Goal: Task Accomplishment & Management: Manage account settings

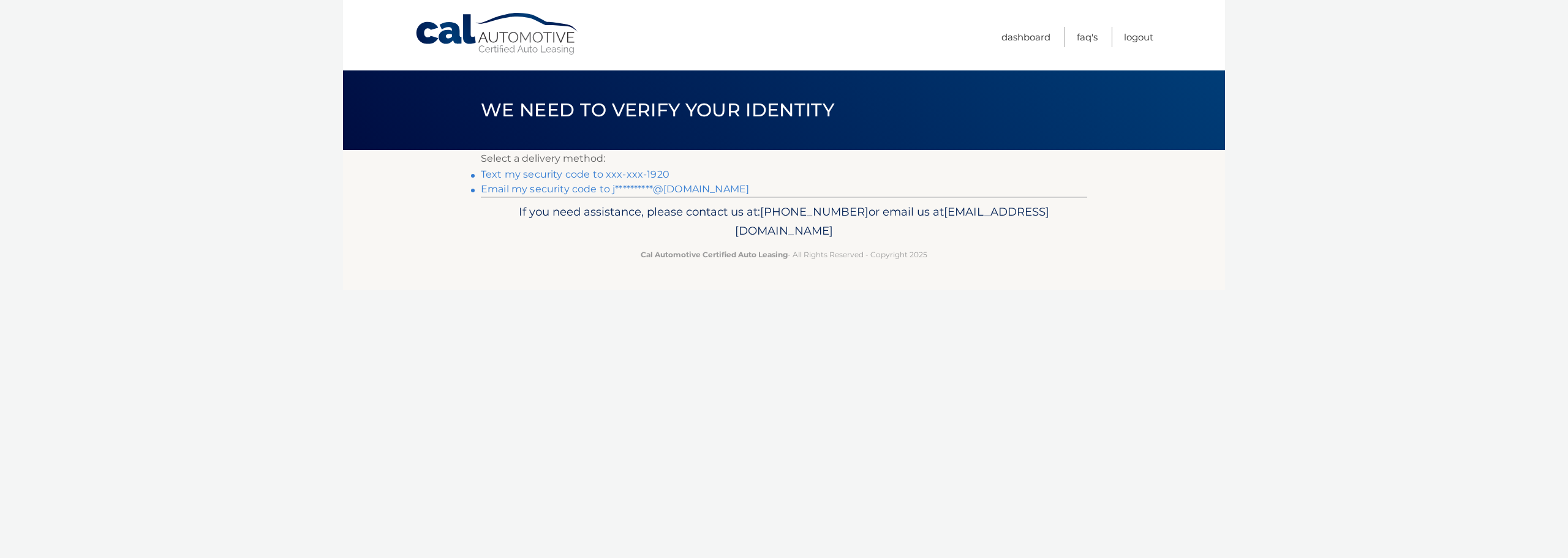
click at [649, 168] on link "Text my security code to xxx-xxx-1920" at bounding box center [575, 174] width 188 height 12
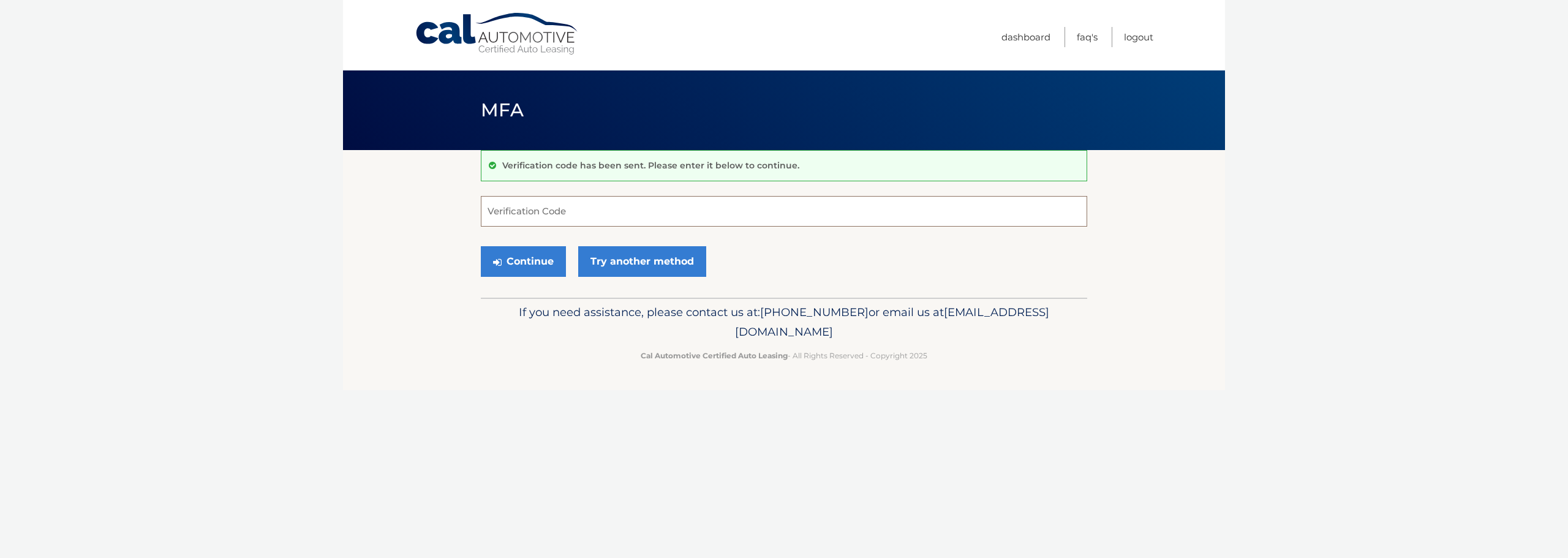
click at [600, 212] on input "Verification Code" at bounding box center [784, 211] width 606 height 31
type input "872624"
click at [535, 253] on button "Continue" at bounding box center [523, 261] width 85 height 31
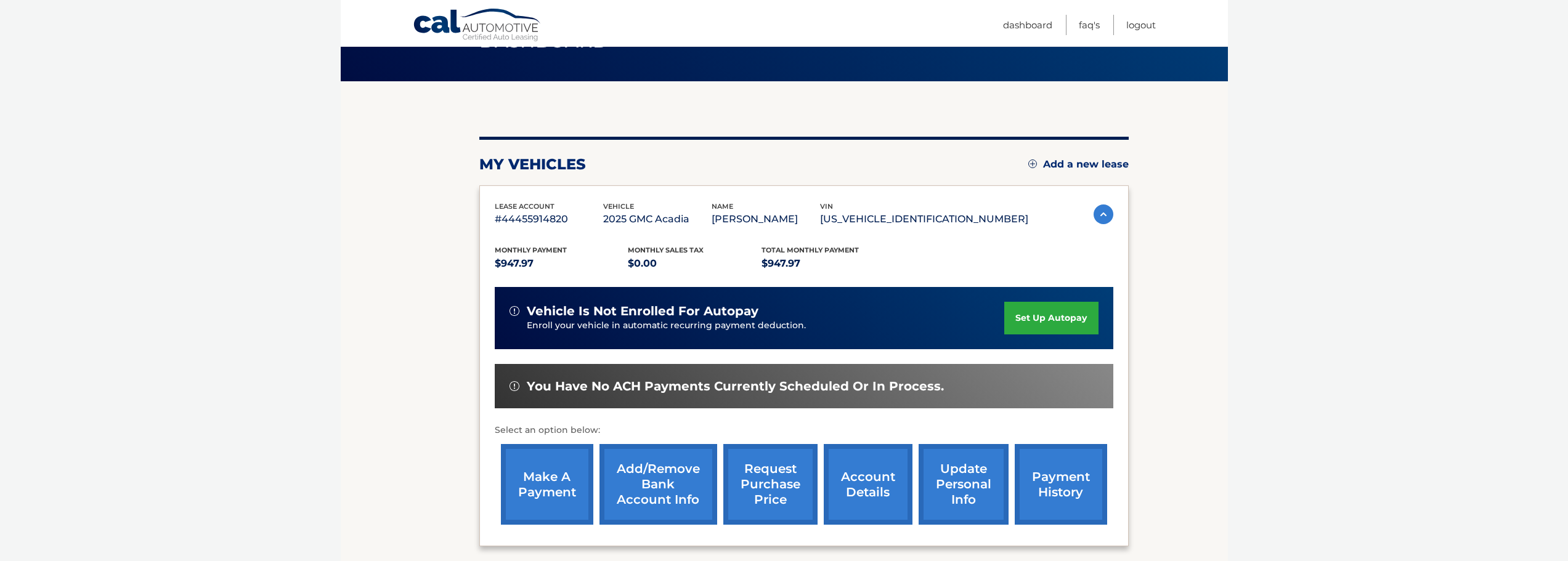
scroll to position [185, 0]
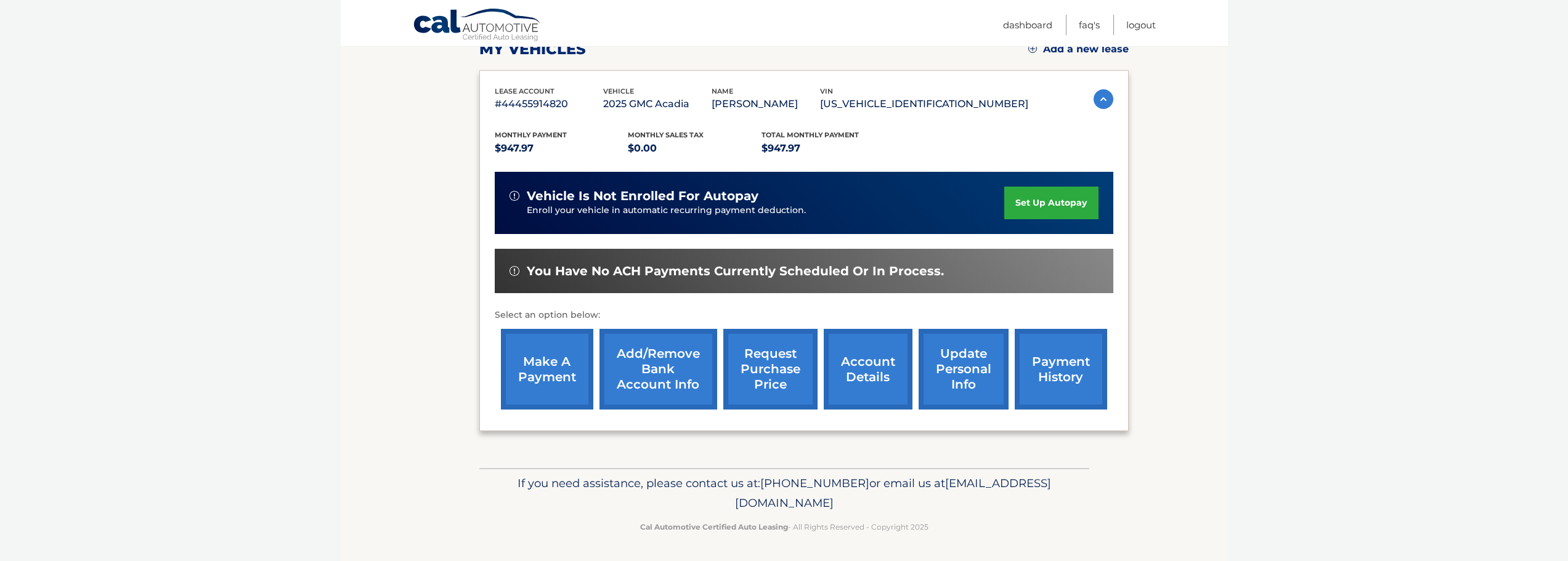
click at [869, 396] on link "account details" at bounding box center [868, 369] width 88 height 81
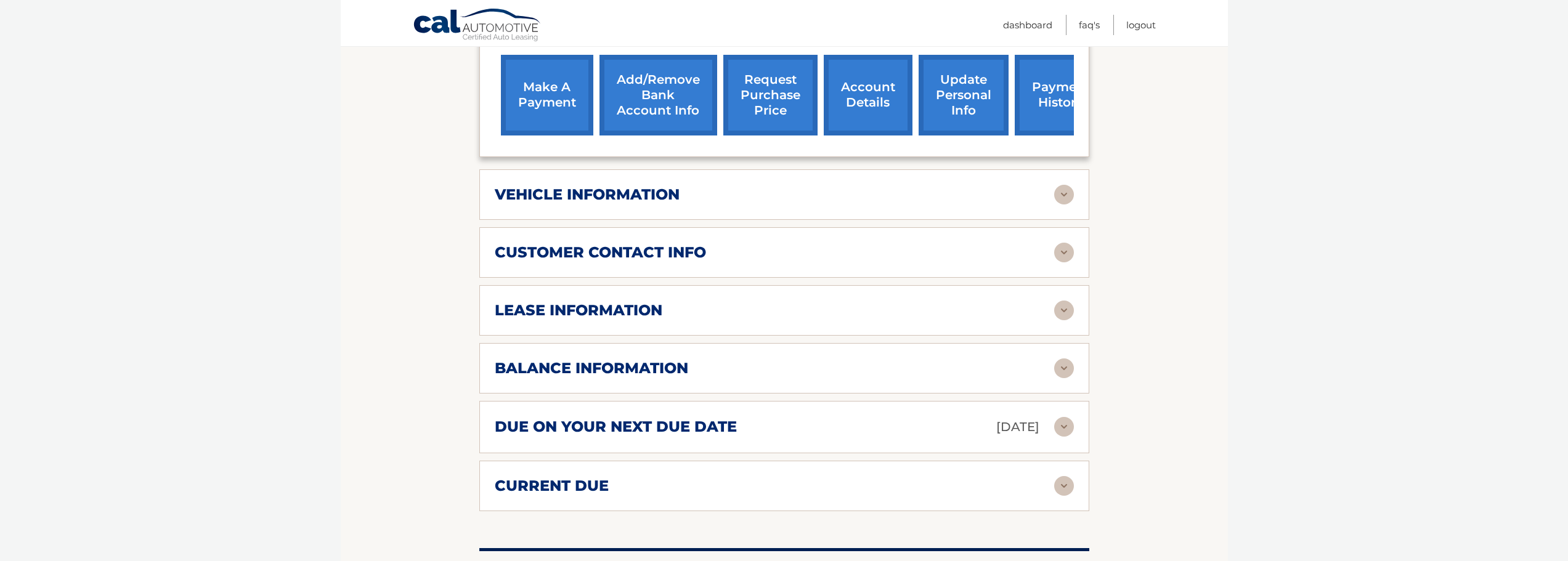
scroll to position [493, 0]
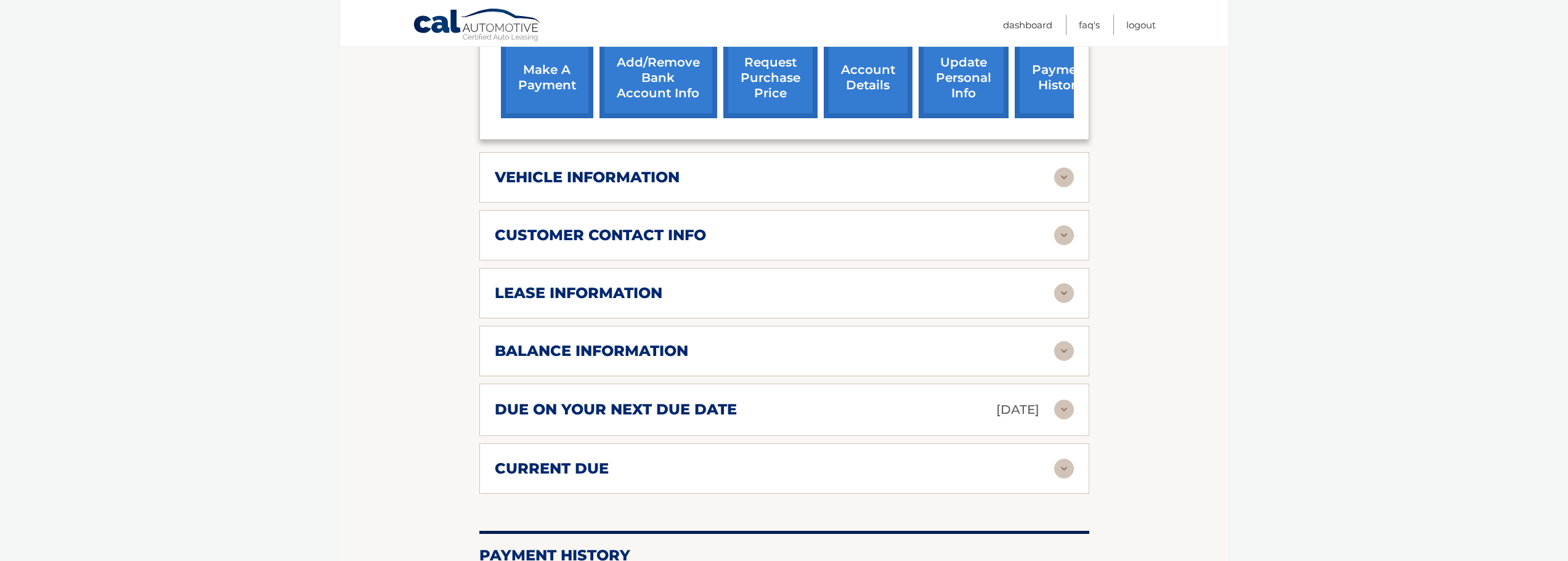
click at [818, 187] on div "vehicle information" at bounding box center [784, 178] width 579 height 19
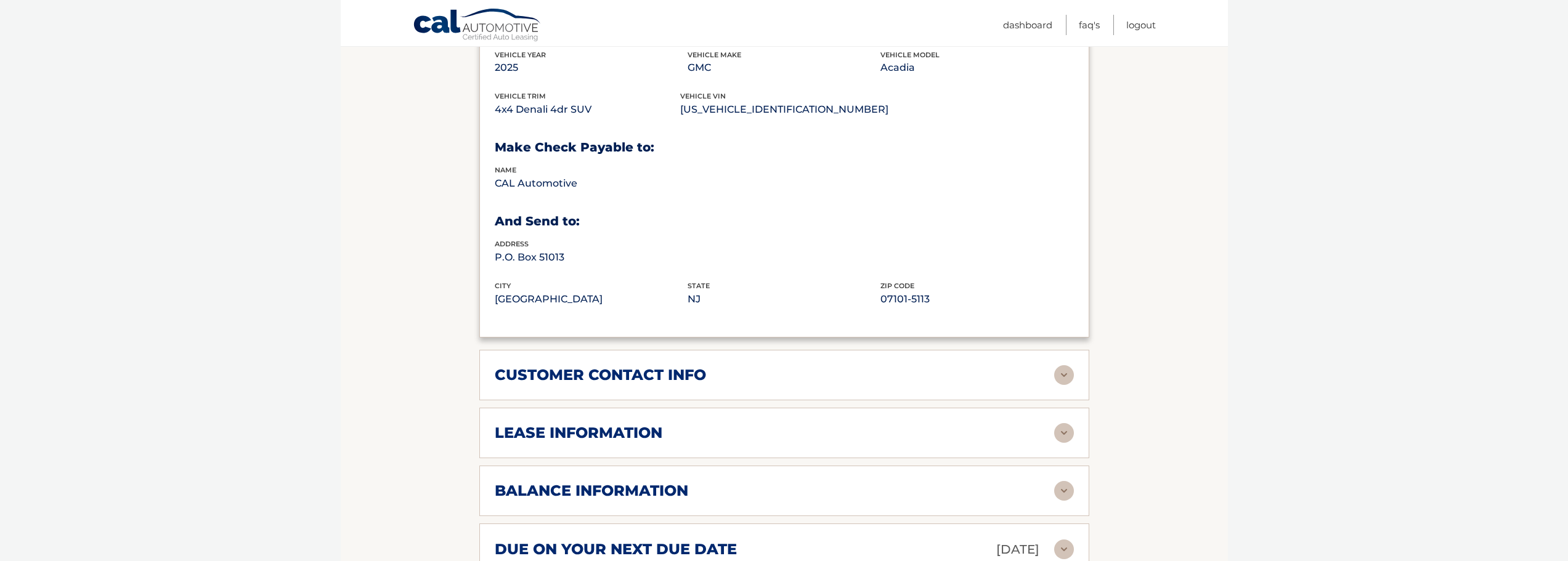
scroll to position [801, 0]
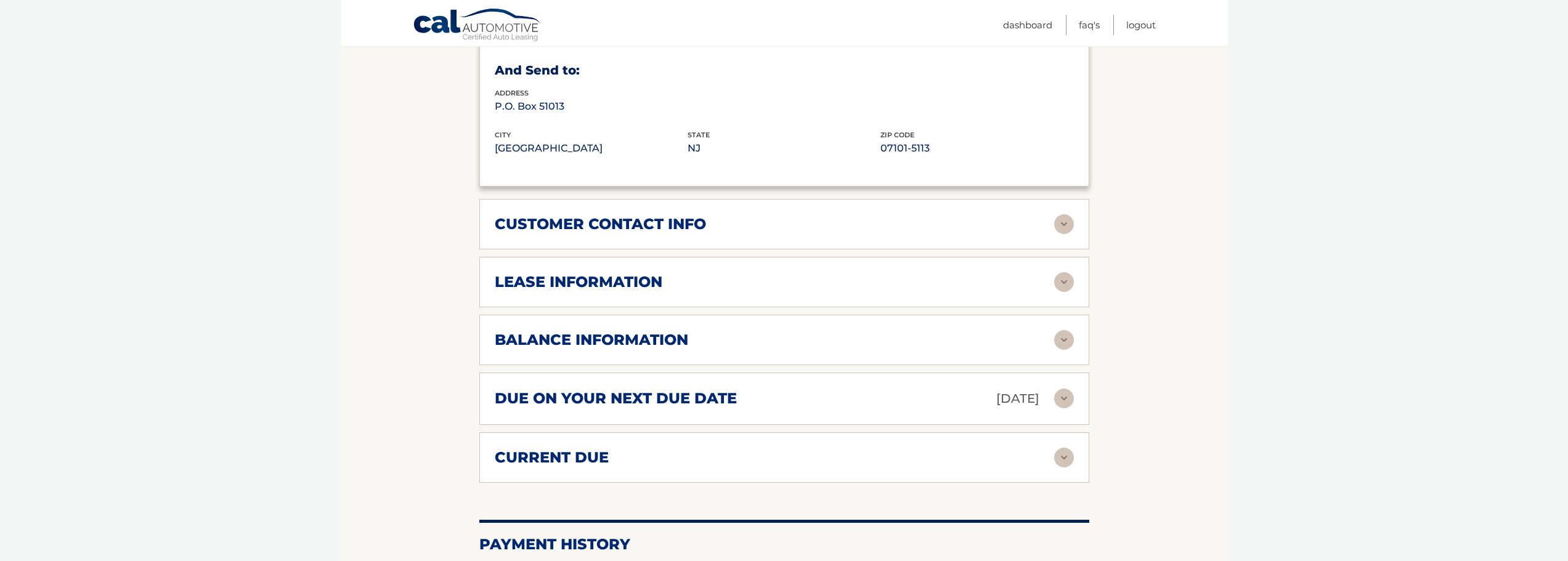
click at [764, 231] on div "customer contact info" at bounding box center [774, 224] width 559 height 19
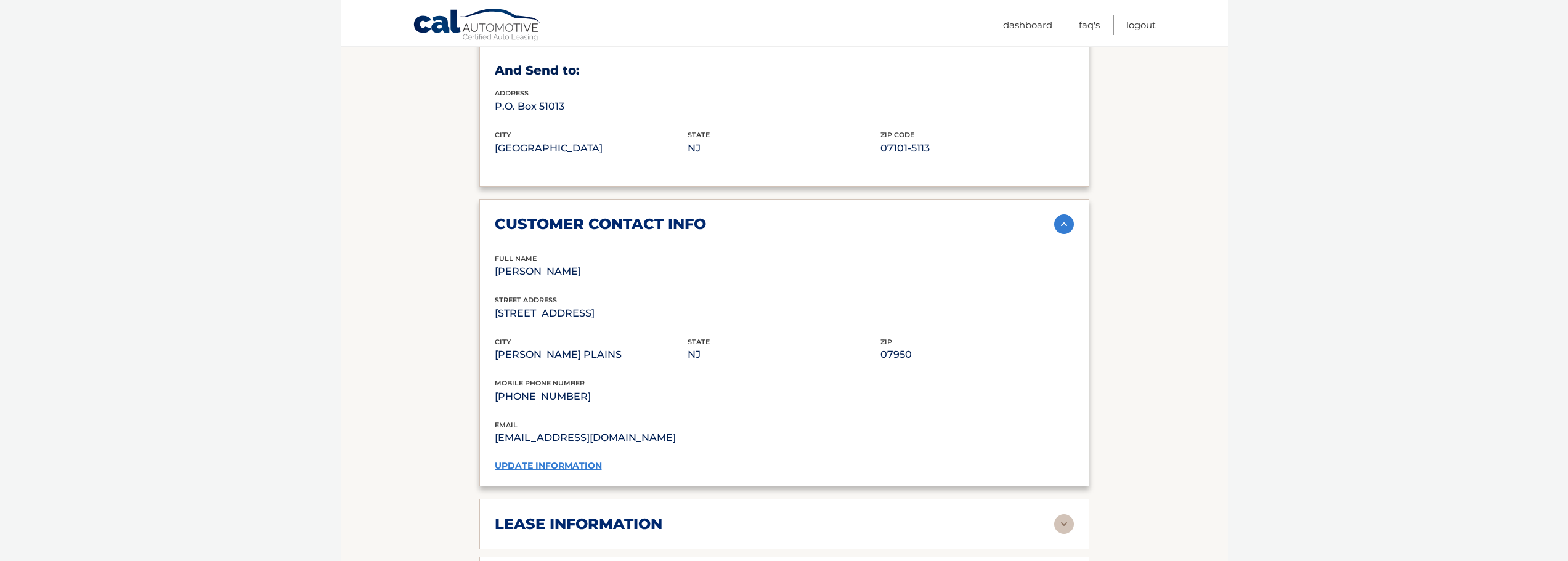
scroll to position [1048, 0]
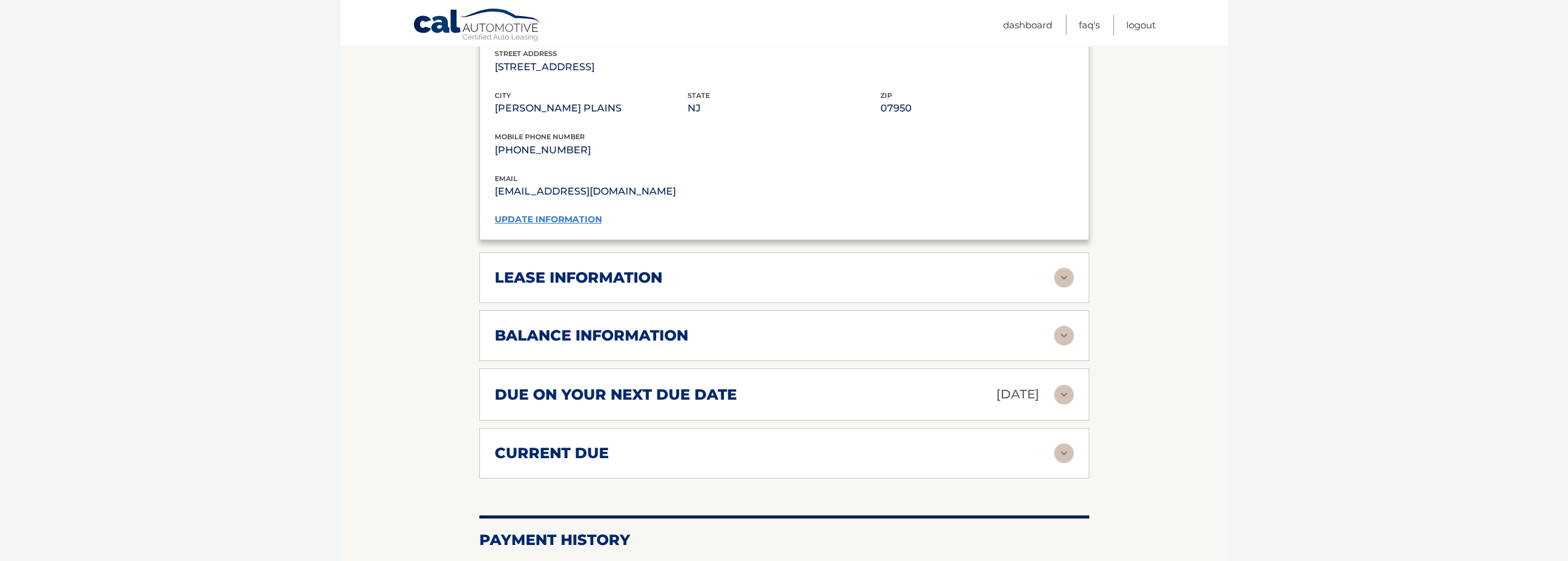
click at [766, 269] on div "lease information" at bounding box center [774, 278] width 559 height 19
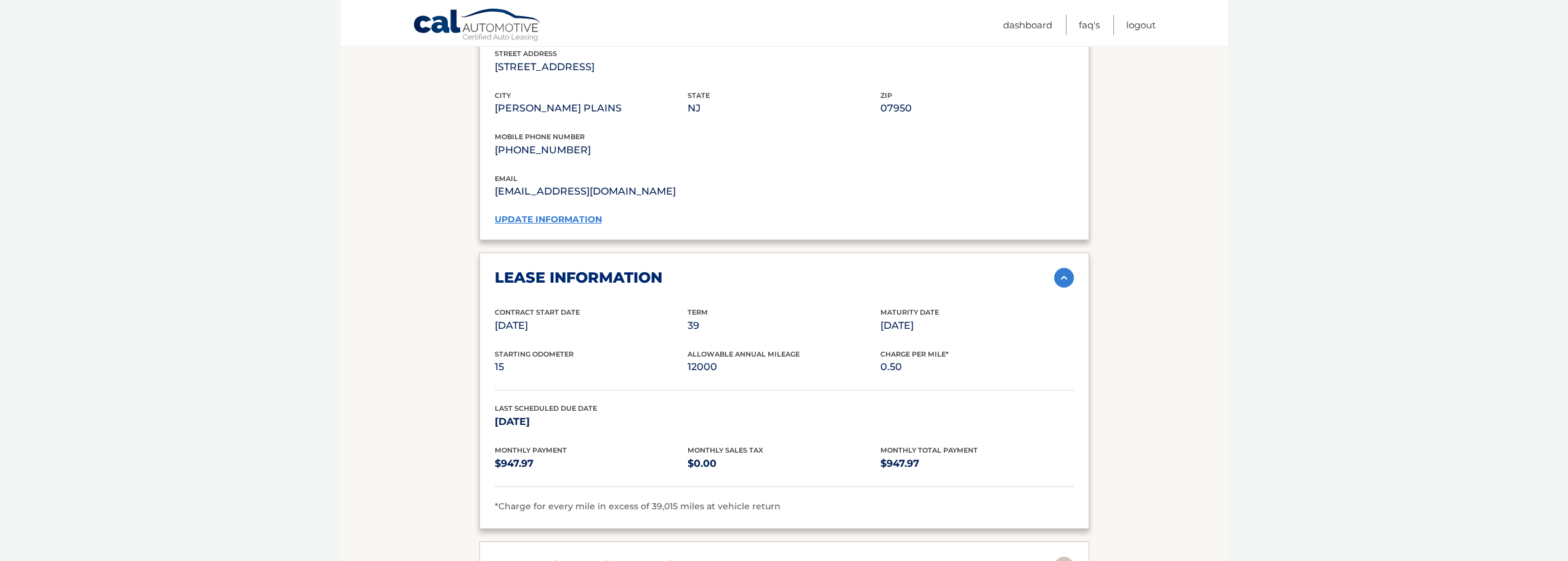
click at [581, 216] on link "update information" at bounding box center [548, 219] width 107 height 11
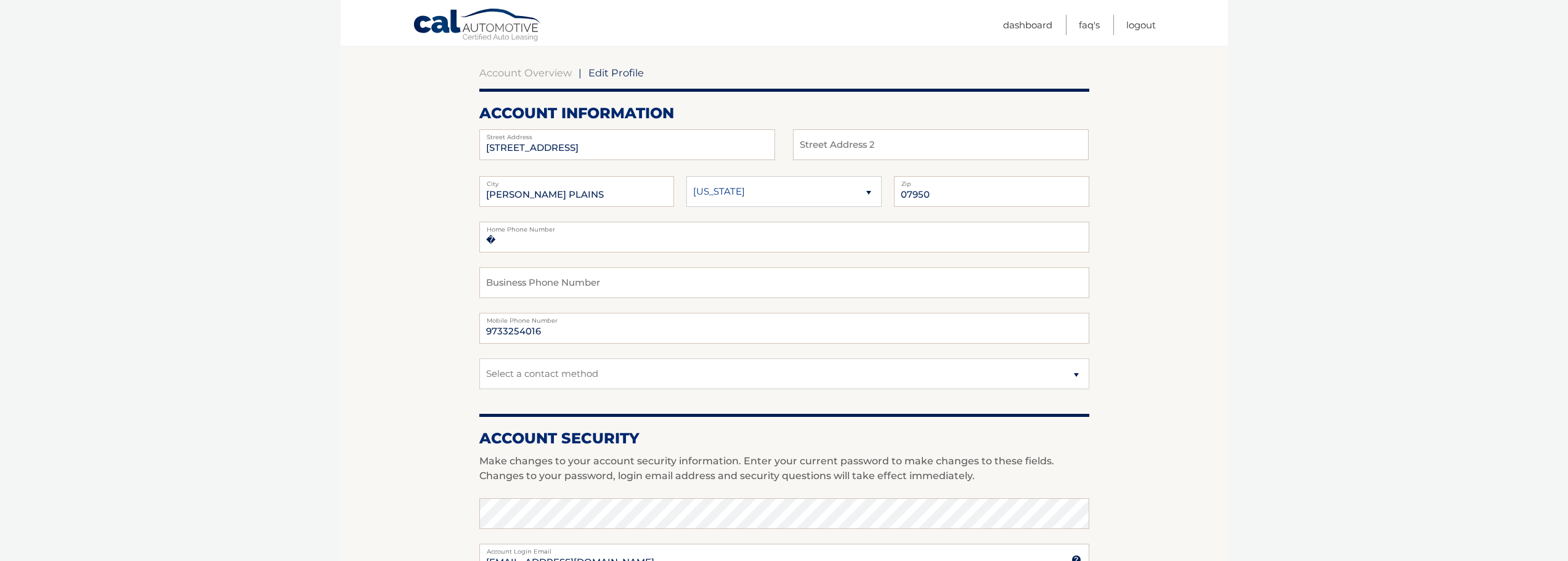
scroll to position [124, 0]
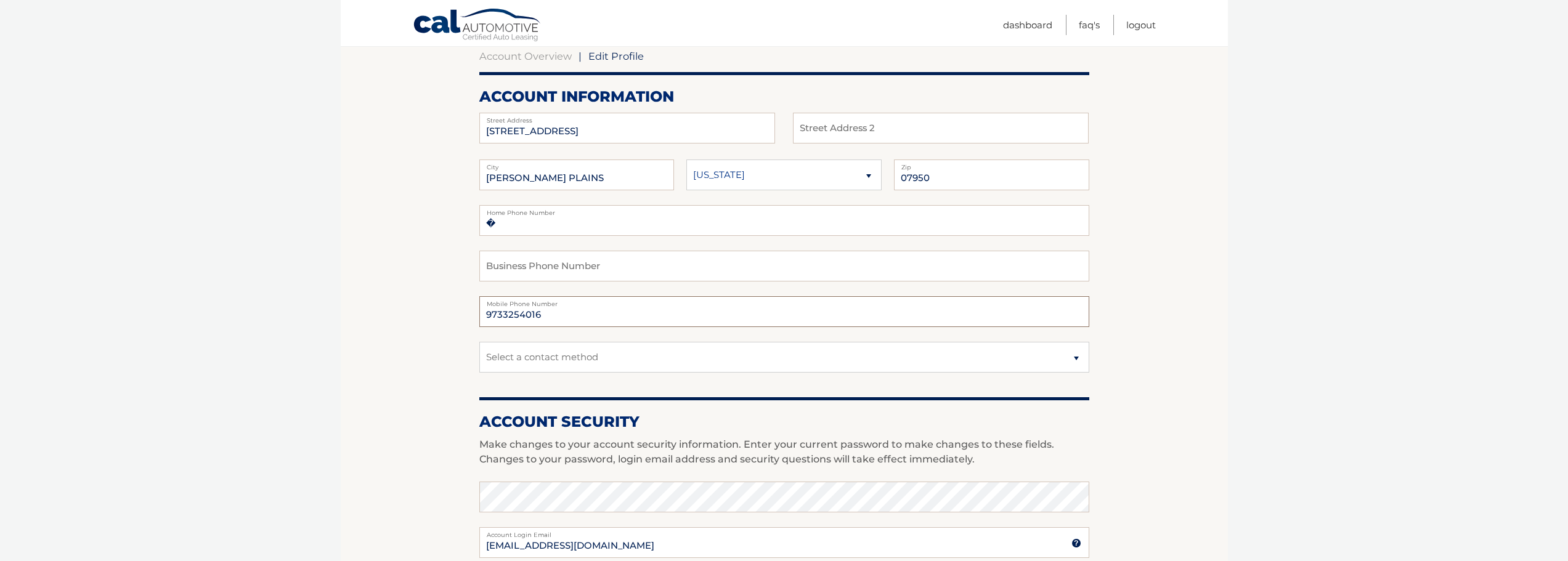
click at [582, 321] on input "9733254016" at bounding box center [784, 312] width 610 height 31
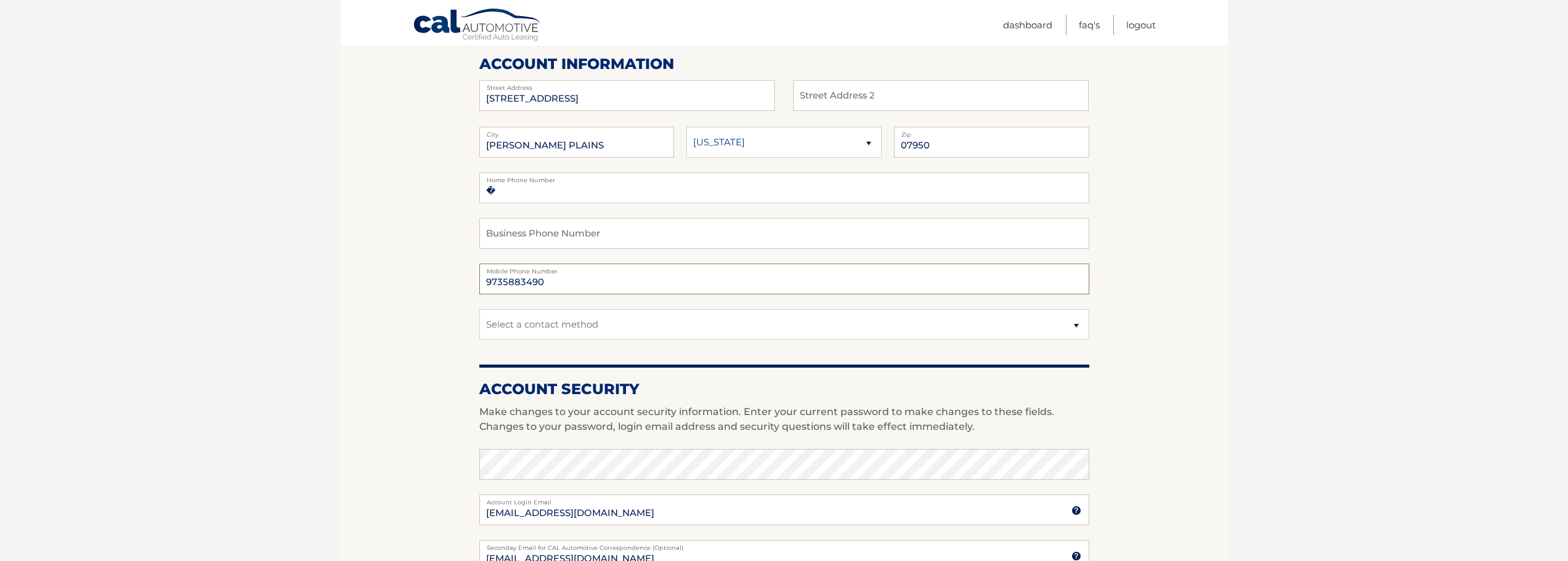
scroll to position [246, 0]
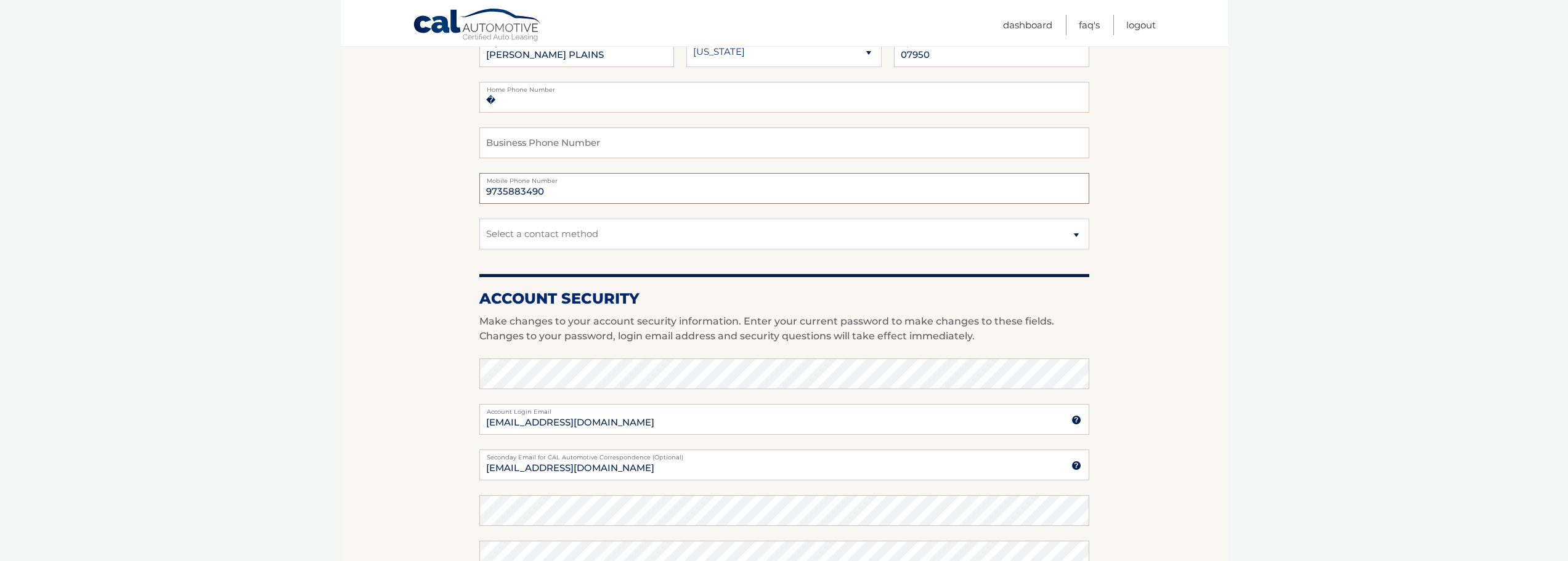
type input "9735883490"
click at [749, 231] on select "Select a contact method Mobile Home" at bounding box center [784, 234] width 610 height 31
click at [768, 210] on fieldset "� Home Phone Number Business Phone Number 9735883490 Mobile Phone Number Select…" at bounding box center [784, 173] width 610 height 183
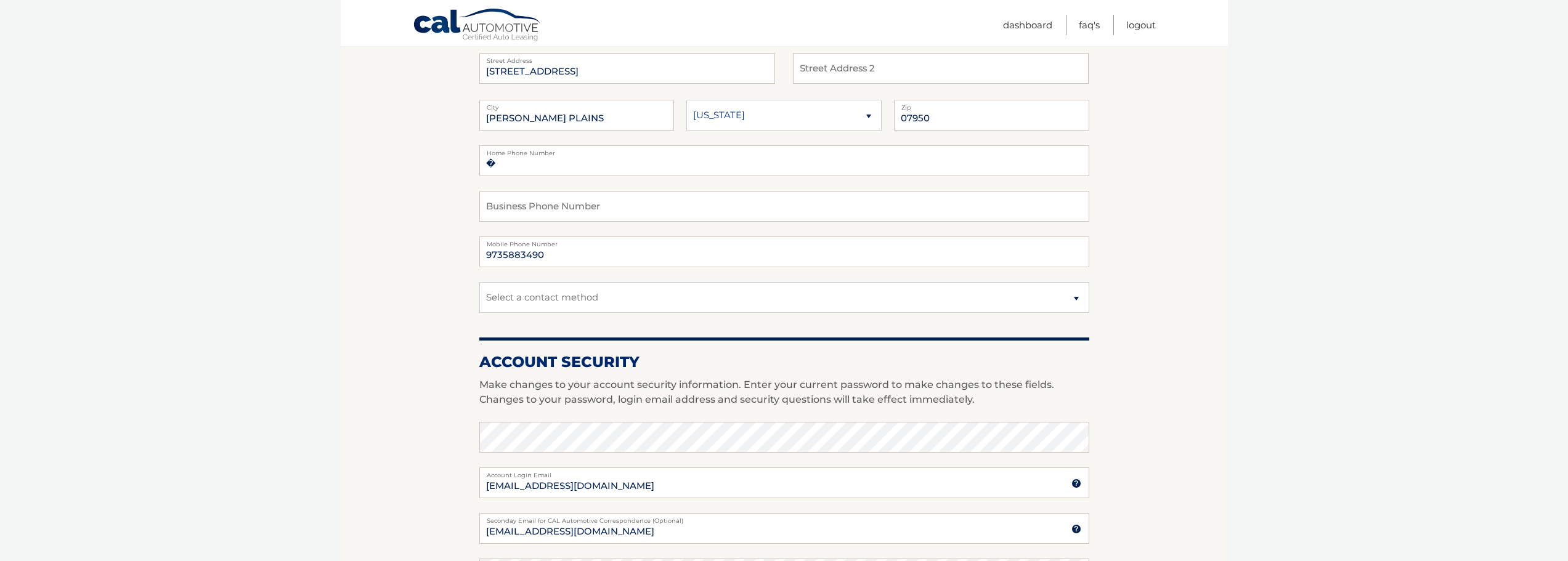
scroll to position [185, 0]
click at [601, 175] on fieldset "� Home Phone Number Business Phone Number 9735883490 Mobile Phone Number Select…" at bounding box center [784, 235] width 610 height 183
click at [607, 162] on input "�" at bounding box center [784, 159] width 610 height 31
type input "�9735883490"
click at [696, 295] on select "Select a contact method Mobile Home" at bounding box center [784, 295] width 610 height 31
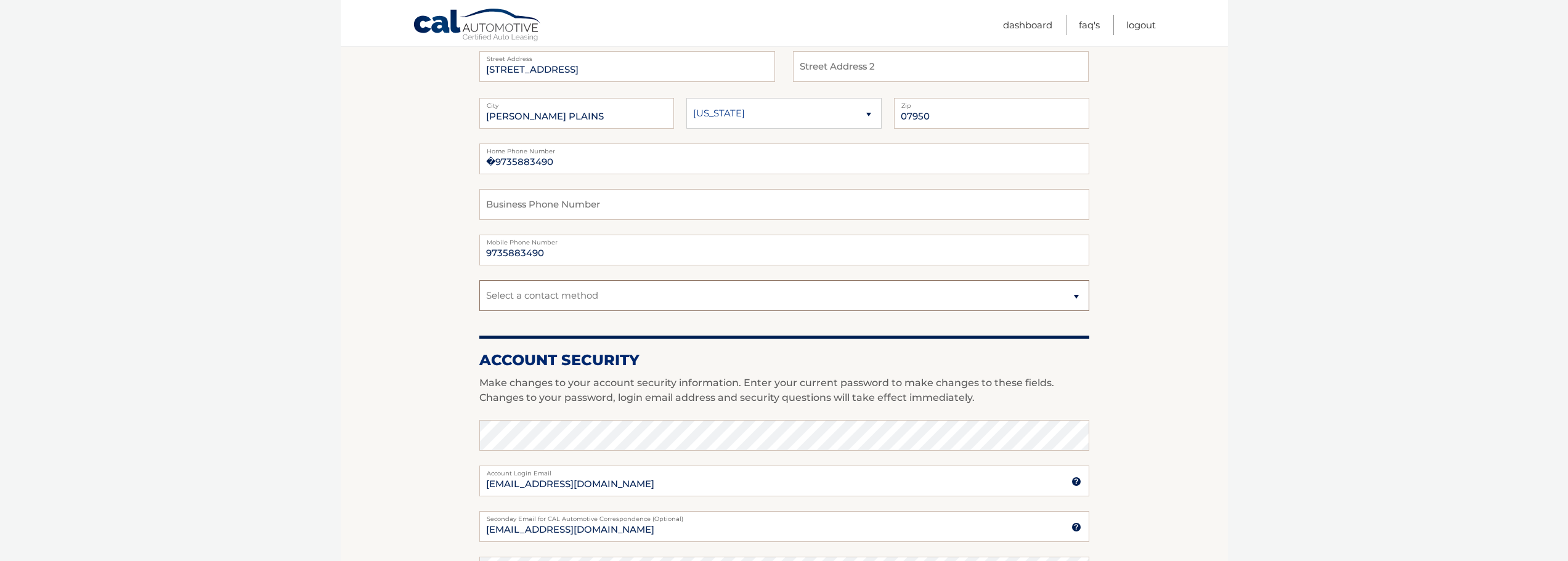
select select "3"
click at [479, 280] on select "Select a contact method Mobile Home" at bounding box center [784, 295] width 610 height 31
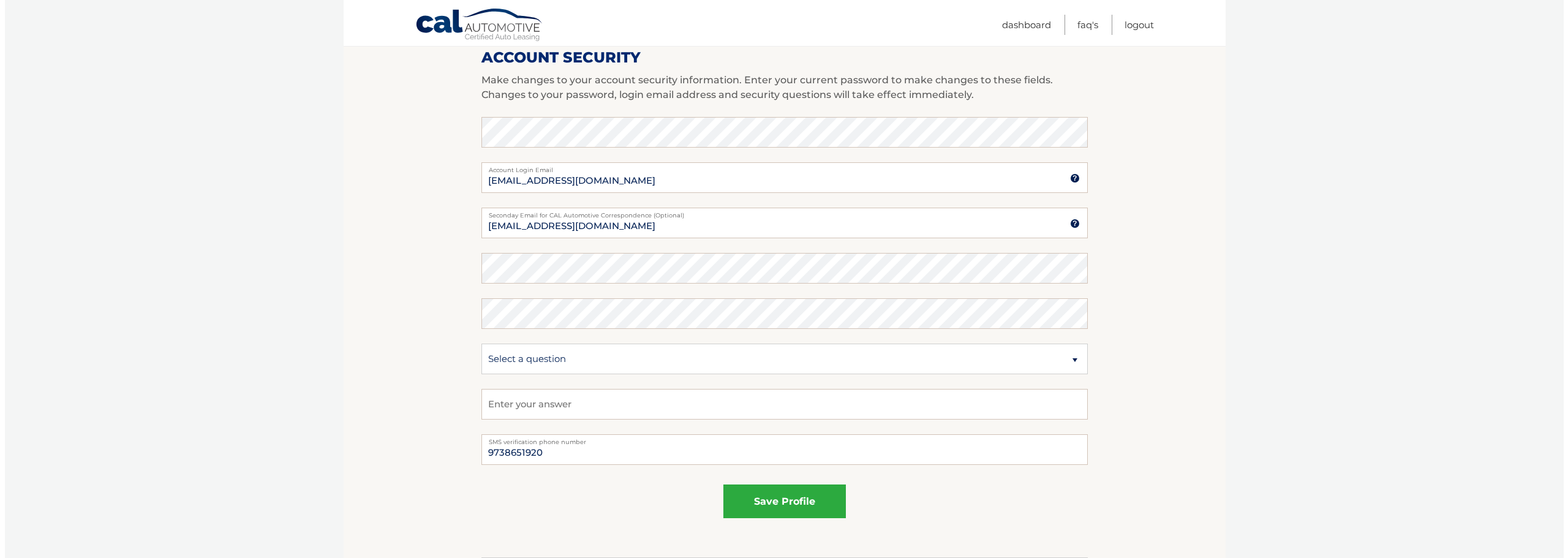
scroll to position [490, 0]
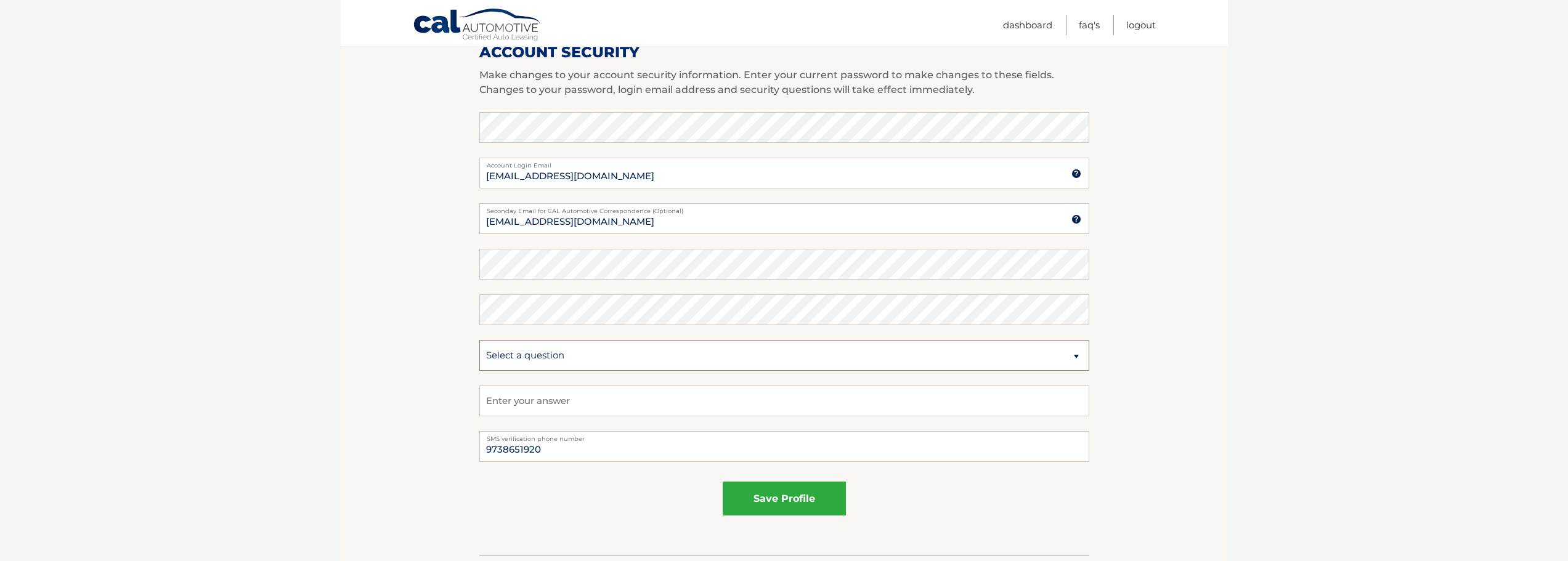
click at [513, 354] on select "Select a question What was the name of your elementary school? What is your mot…" at bounding box center [784, 355] width 610 height 31
select select "1"
click at [479, 340] on select "Select a question What was the name of your elementary school? What is your mot…" at bounding box center [784, 355] width 610 height 31
click at [519, 402] on input "text" at bounding box center [784, 401] width 610 height 31
type input "gregory"
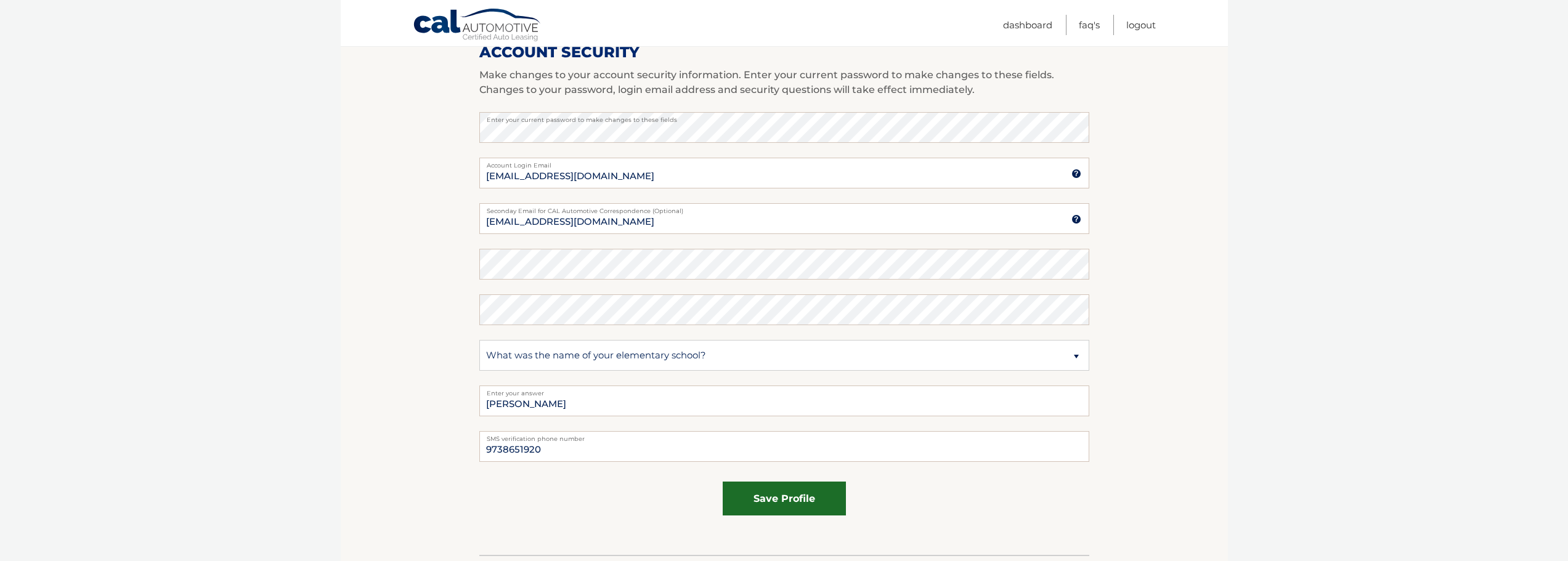
click at [798, 502] on button "save profile" at bounding box center [784, 498] width 124 height 34
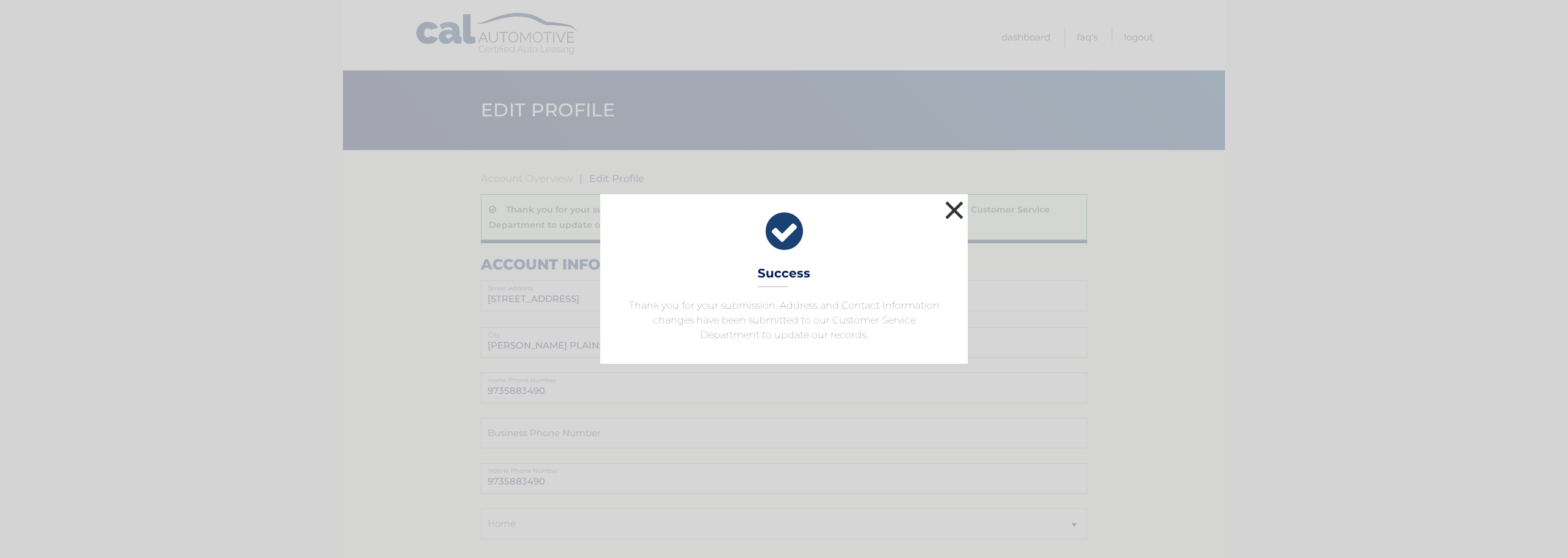
click at [945, 209] on button "×" at bounding box center [954, 210] width 25 height 25
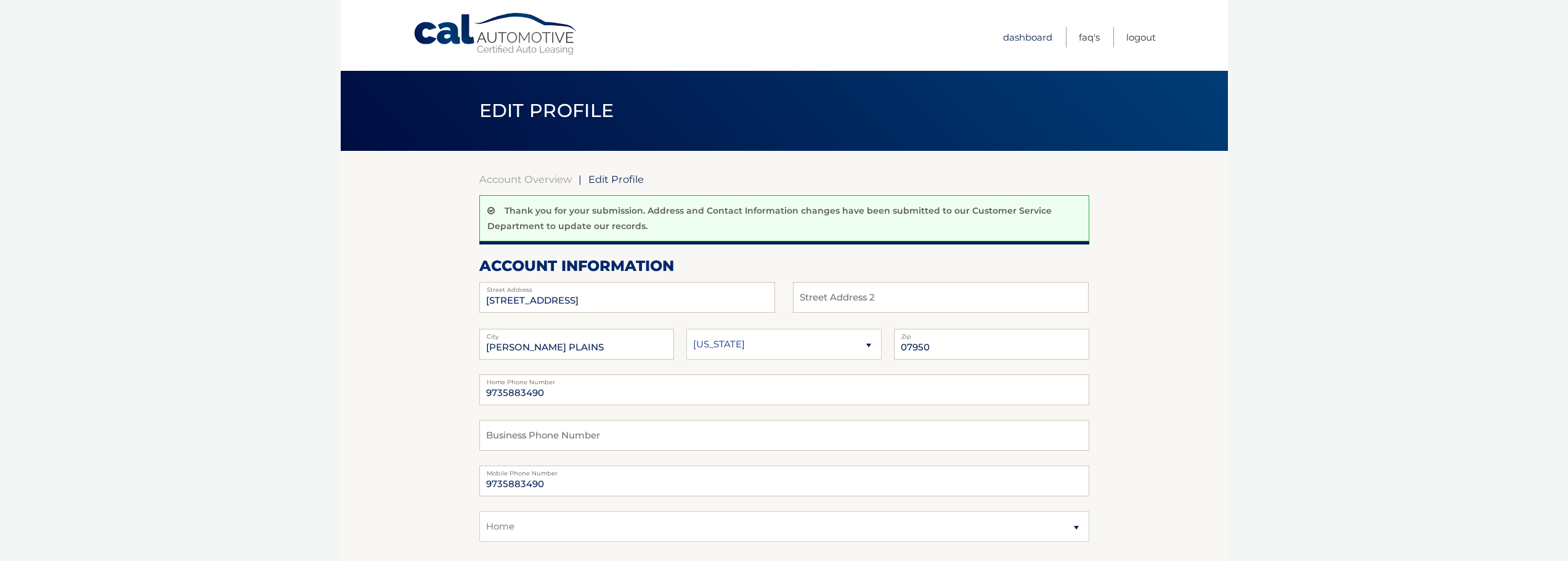
click at [1020, 34] on link "Dashboard" at bounding box center [1027, 37] width 49 height 20
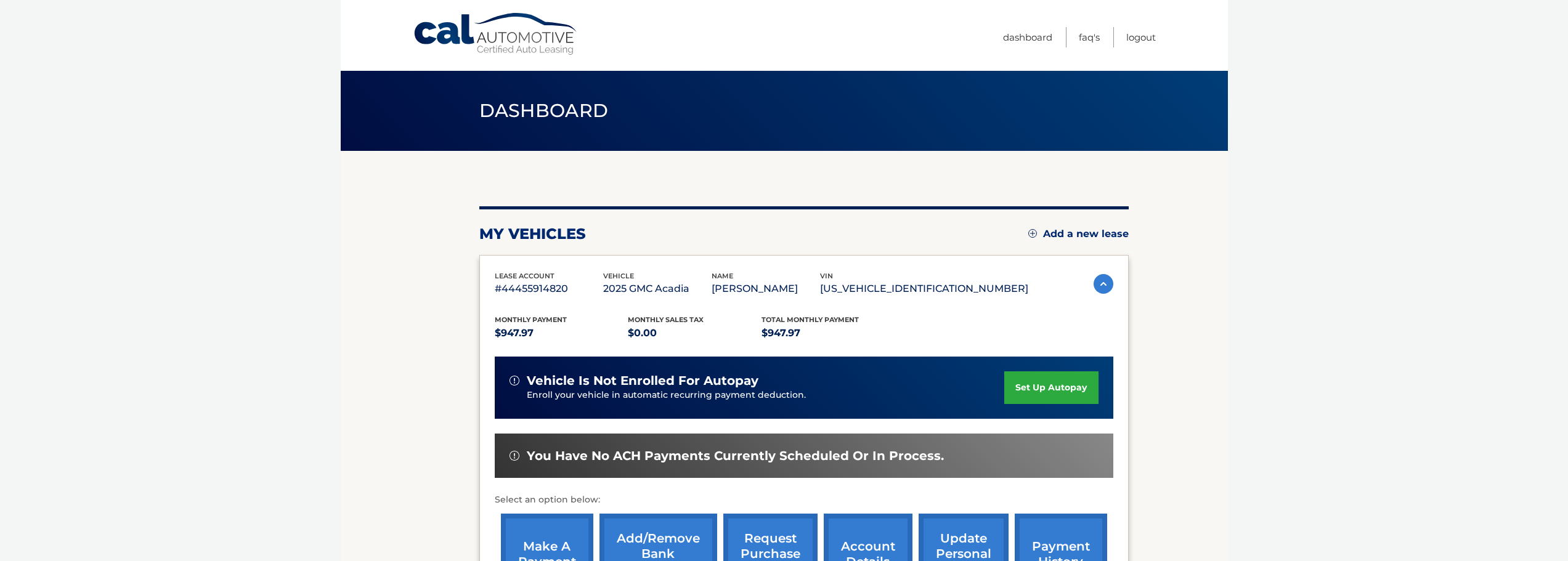
click at [1096, 278] on img at bounding box center [1103, 284] width 19 height 19
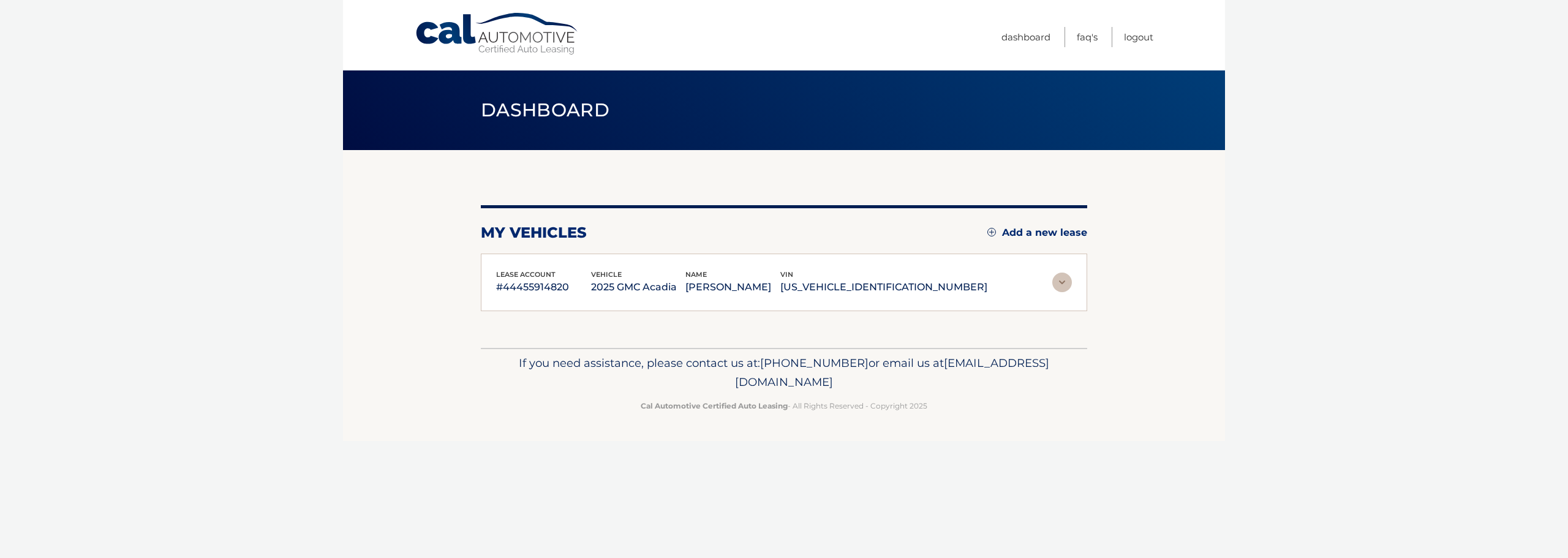
click at [1055, 286] on img at bounding box center [1062, 282] width 19 height 19
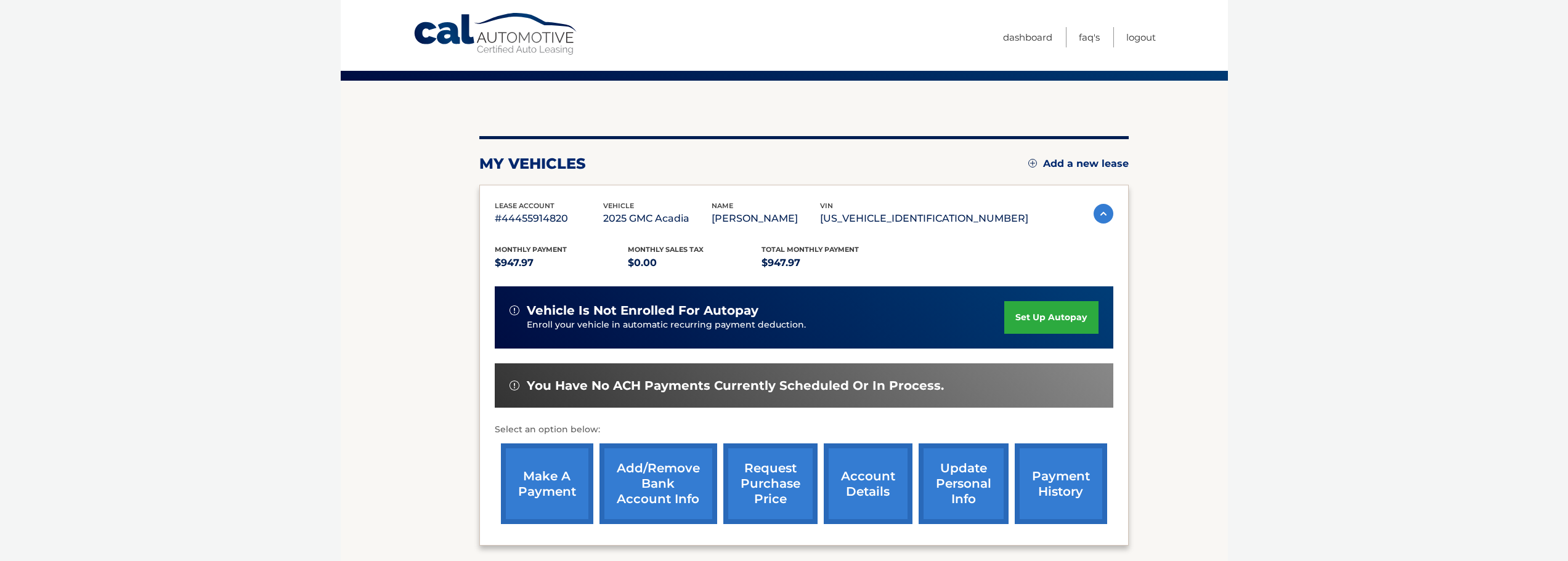
scroll to position [124, 0]
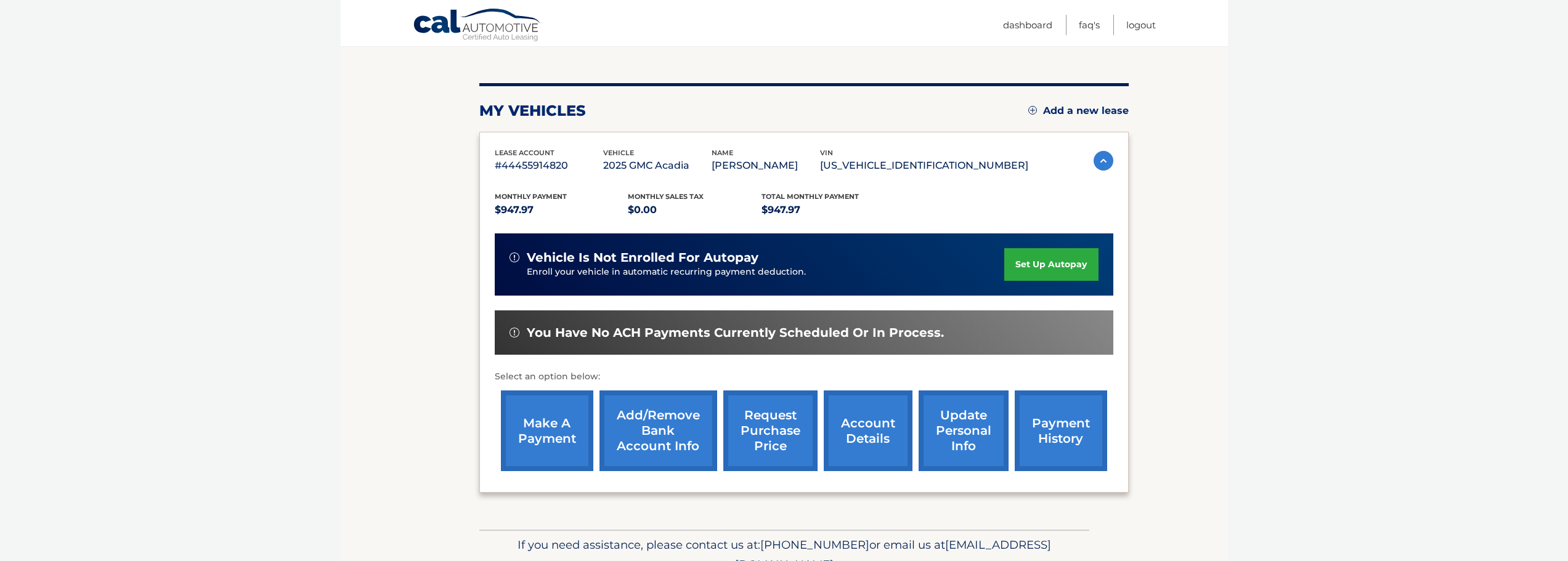
click at [862, 435] on link "account details" at bounding box center [868, 431] width 88 height 81
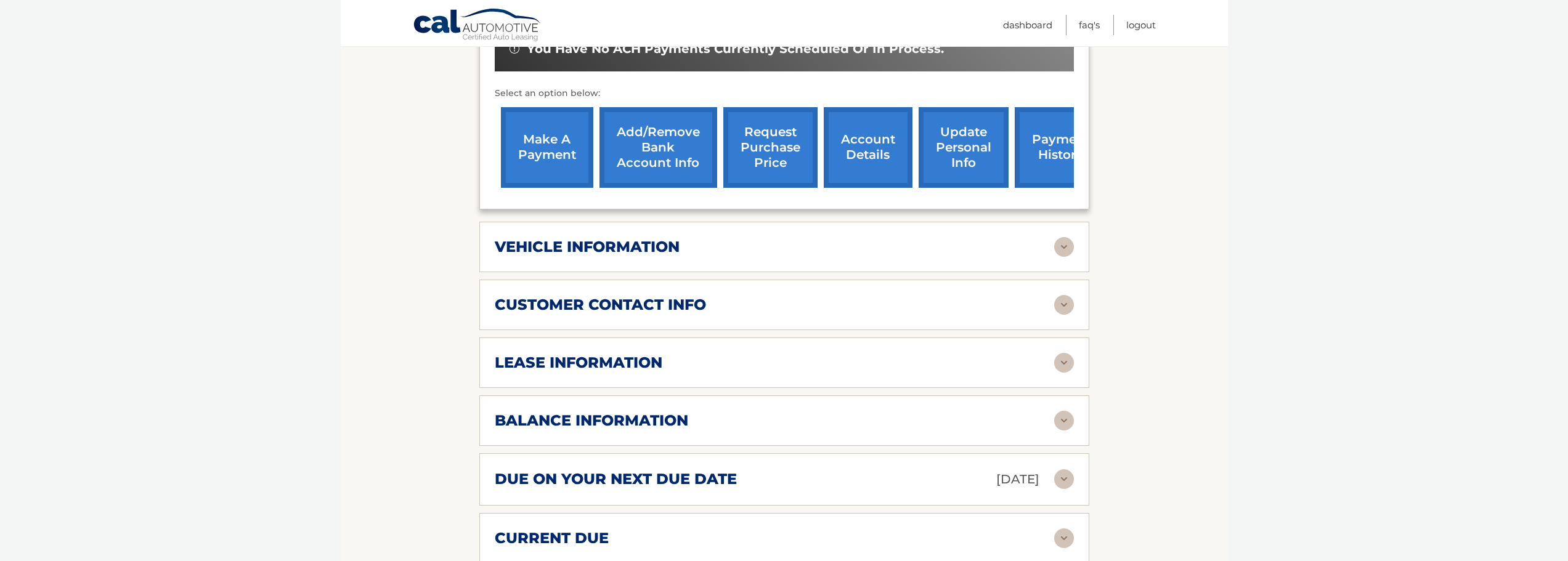
scroll to position [431, 0]
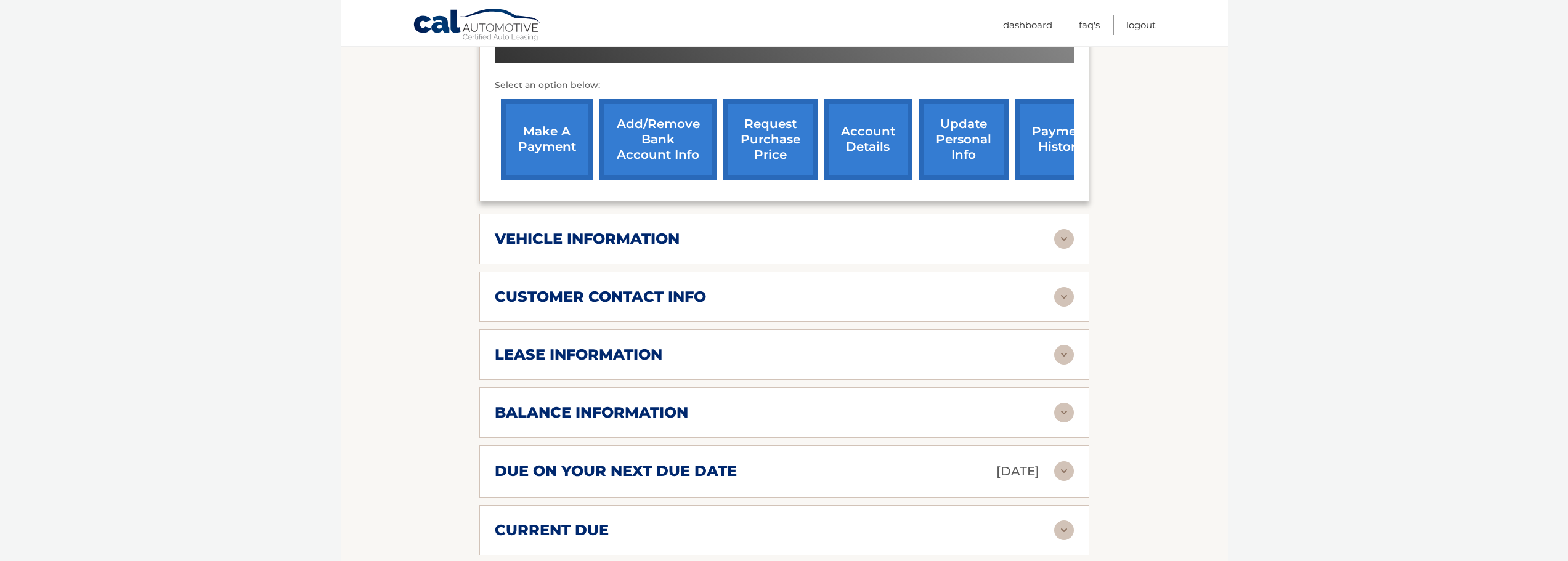
click at [624, 352] on h2 "lease information" at bounding box center [579, 355] width 168 height 19
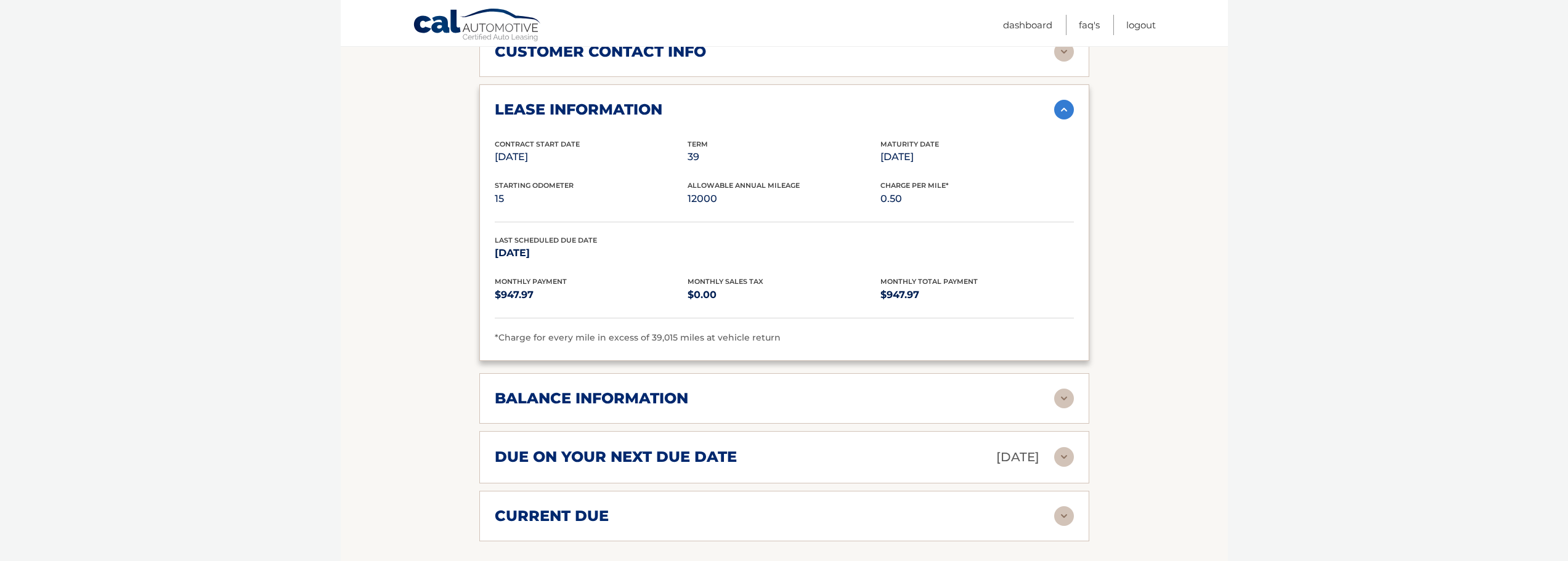
scroll to position [801, 0]
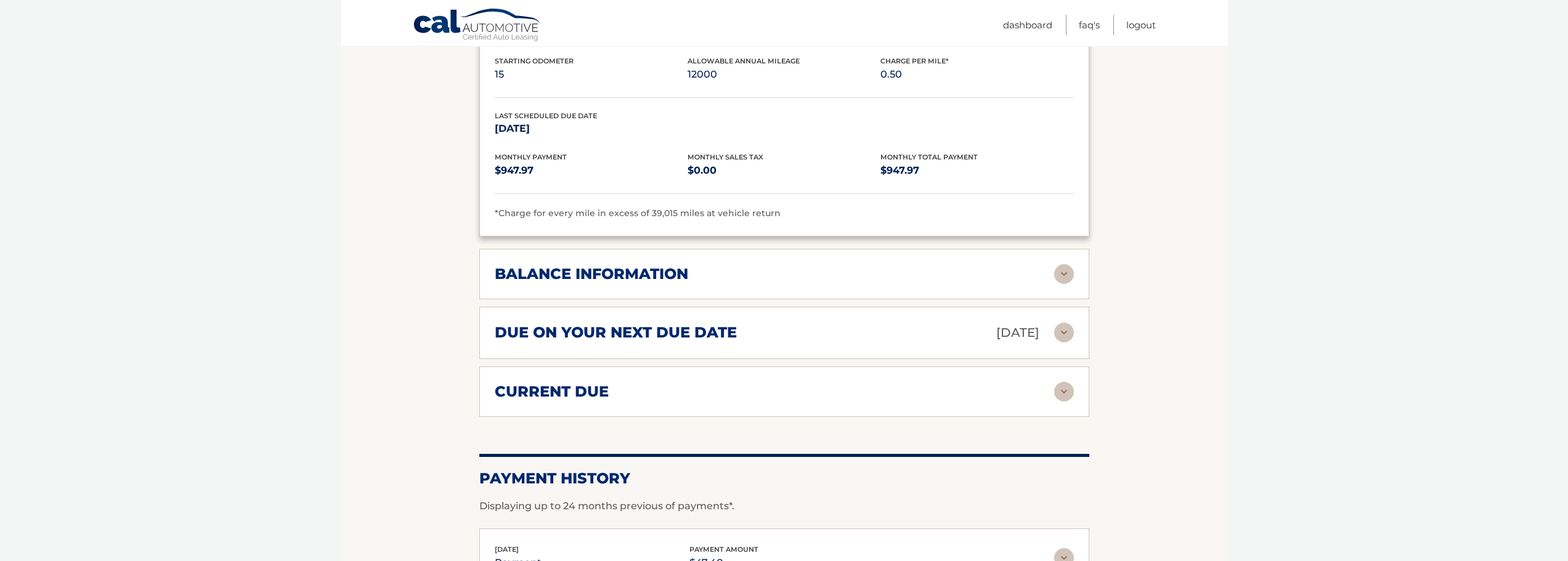
click at [599, 276] on h2 "balance information" at bounding box center [592, 274] width 193 height 19
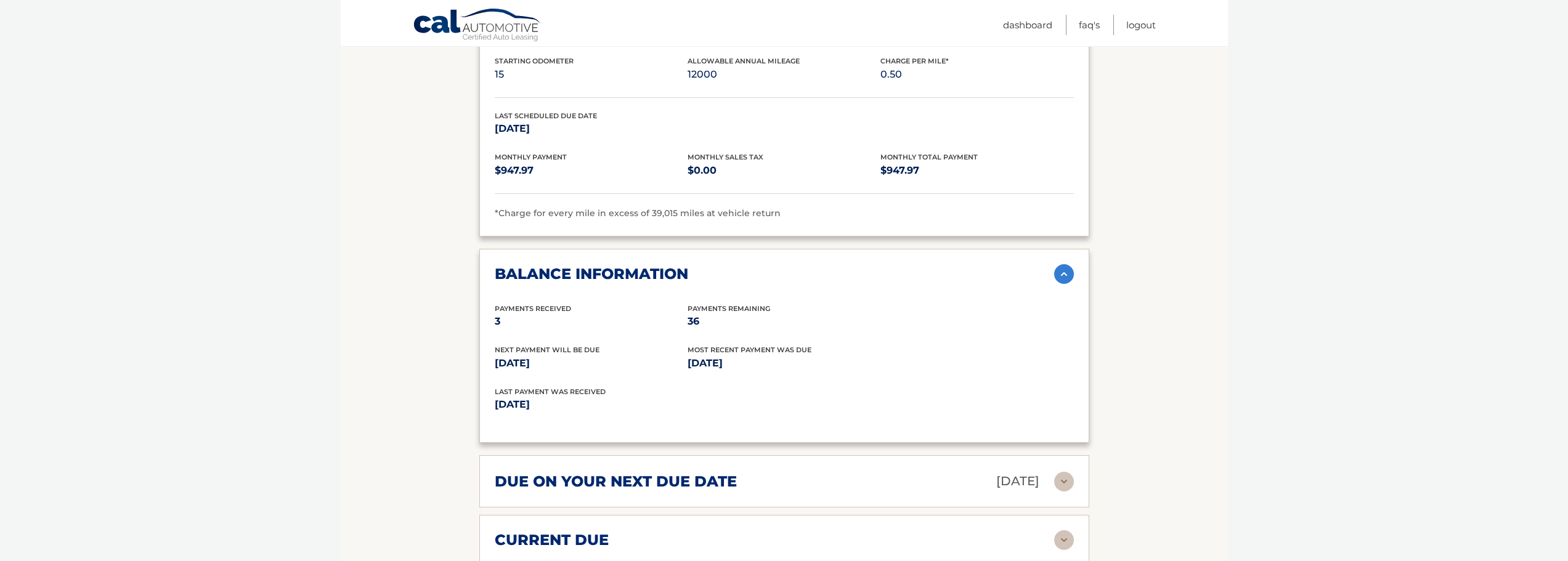
click at [747, 474] on div "due on your next due date [DATE]" at bounding box center [774, 482] width 559 height 22
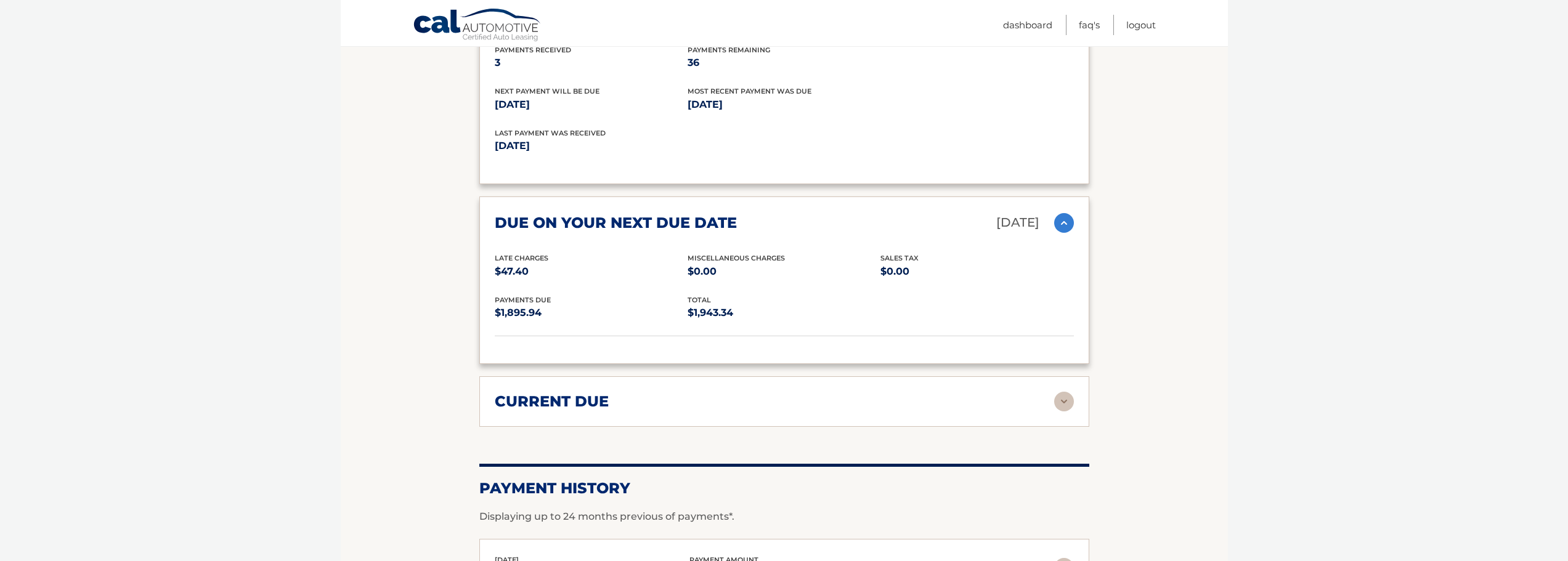
scroll to position [1171, 0]
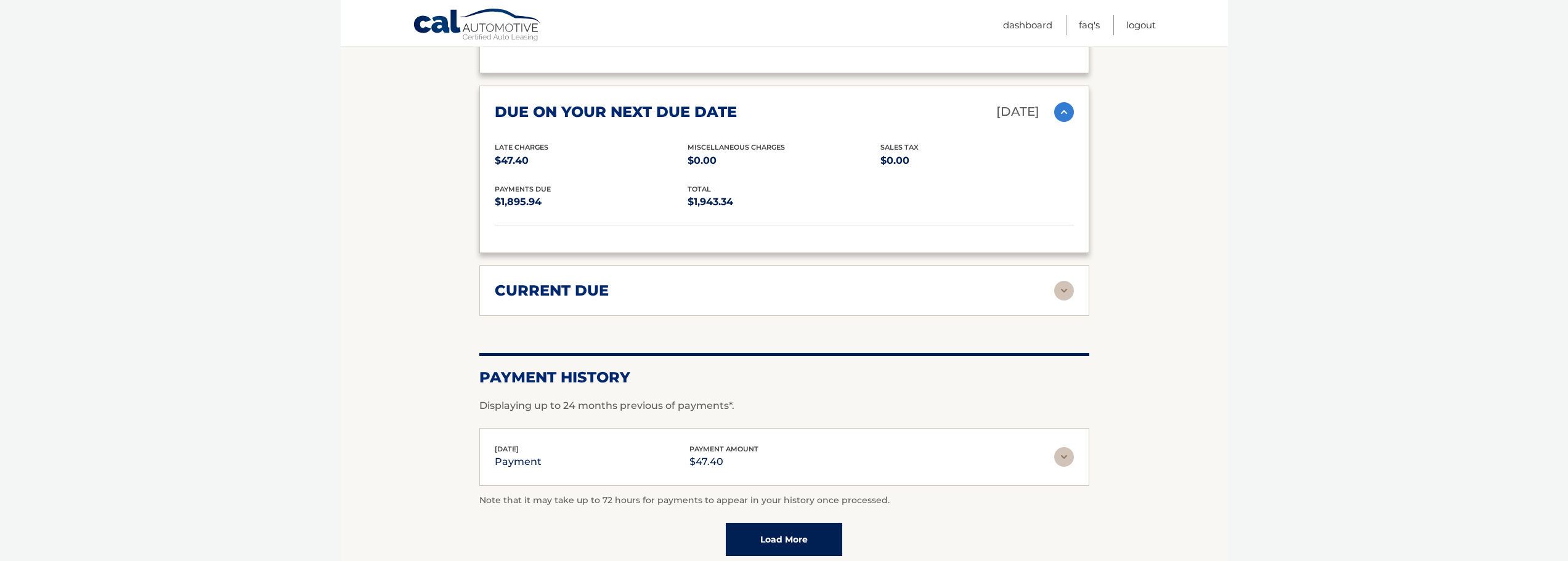
click at [903, 300] on div "current due" at bounding box center [774, 291] width 559 height 19
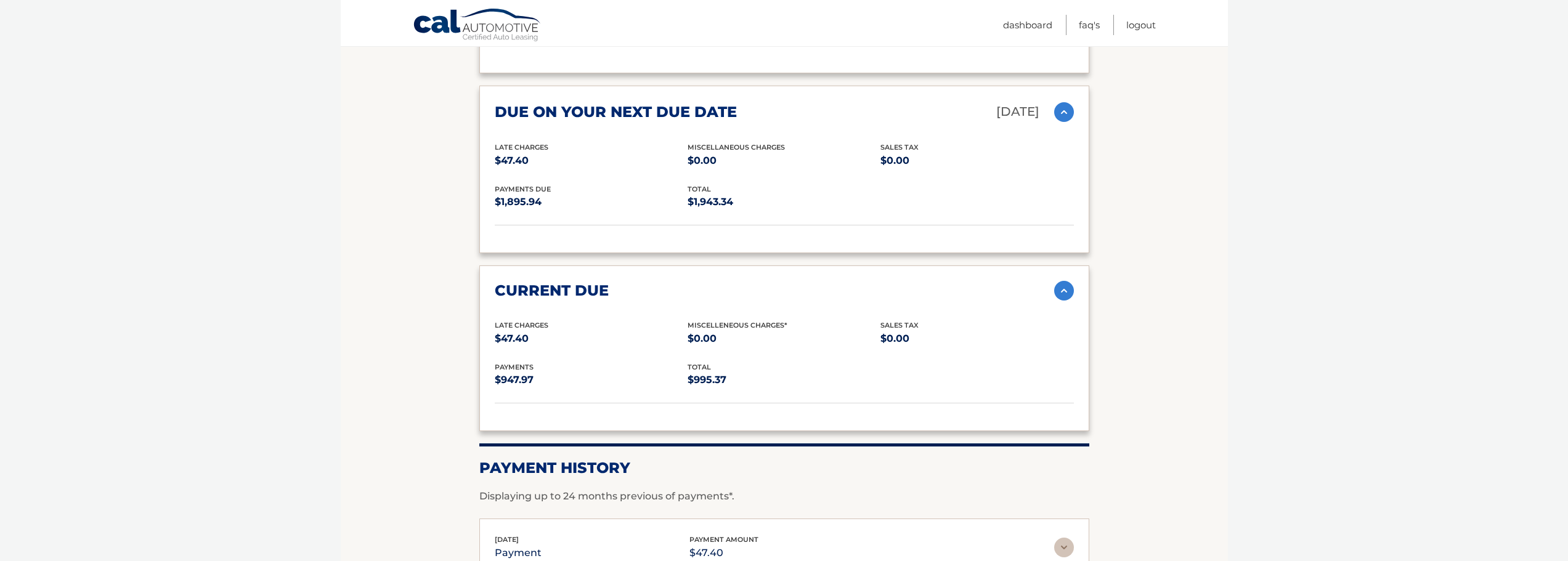
scroll to position [863, 0]
